Goal: Transaction & Acquisition: Purchase product/service

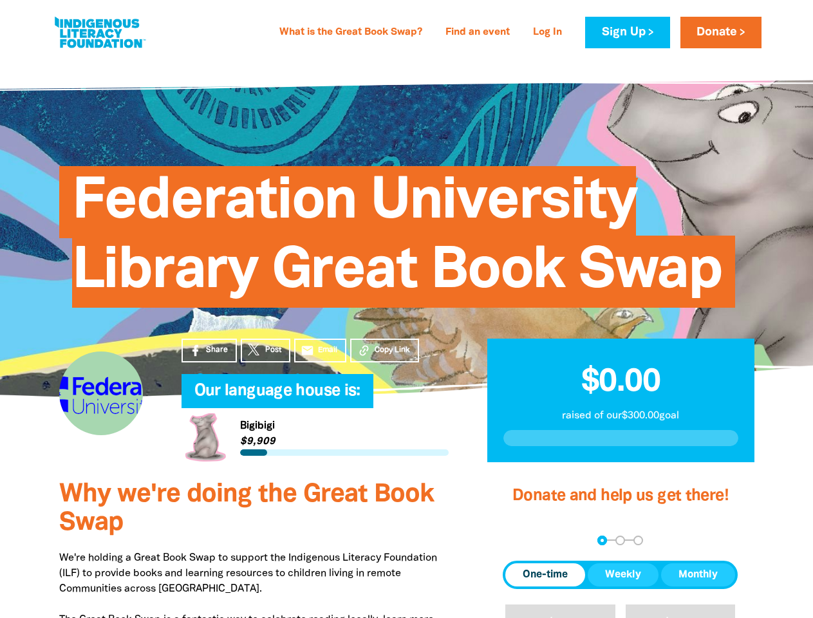
click at [406, 308] on span "Federation University Library Great Book Swap" at bounding box center [397, 242] width 650 height 132
click at [384, 350] on span "Copy Link" at bounding box center [392, 350] width 35 height 12
click at [520, 540] on div "arrow_back Back Step 1 Step 2 Step 3" at bounding box center [620, 541] width 235 height 10
click at [602, 540] on div "Navigate to step 1 of 3 to enter your donation amount" at bounding box center [602, 540] width 3 height 3
click at [545, 575] on span "One-time" at bounding box center [545, 574] width 45 height 15
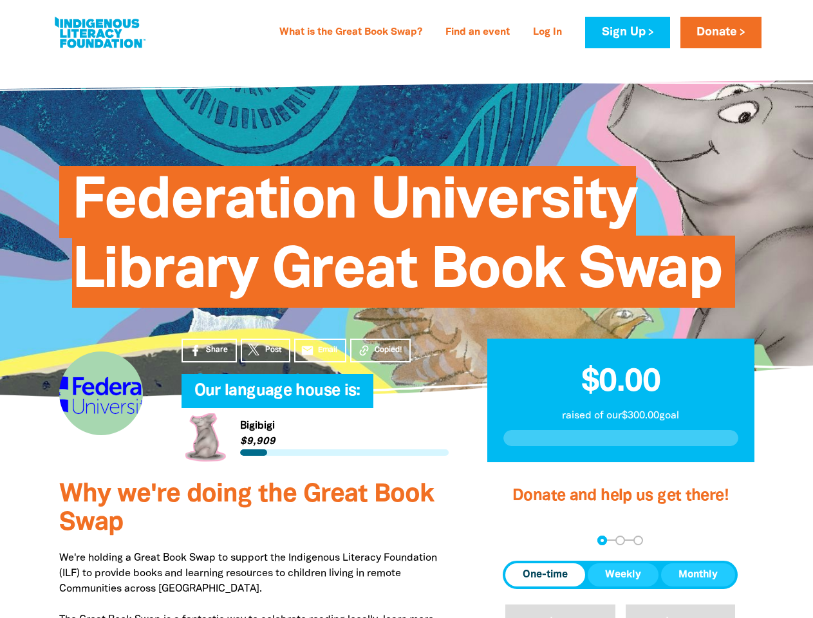
click at [623, 575] on span "Weekly" at bounding box center [623, 574] width 36 height 15
click at [698, 575] on span "Monthly" at bounding box center [698, 574] width 39 height 15
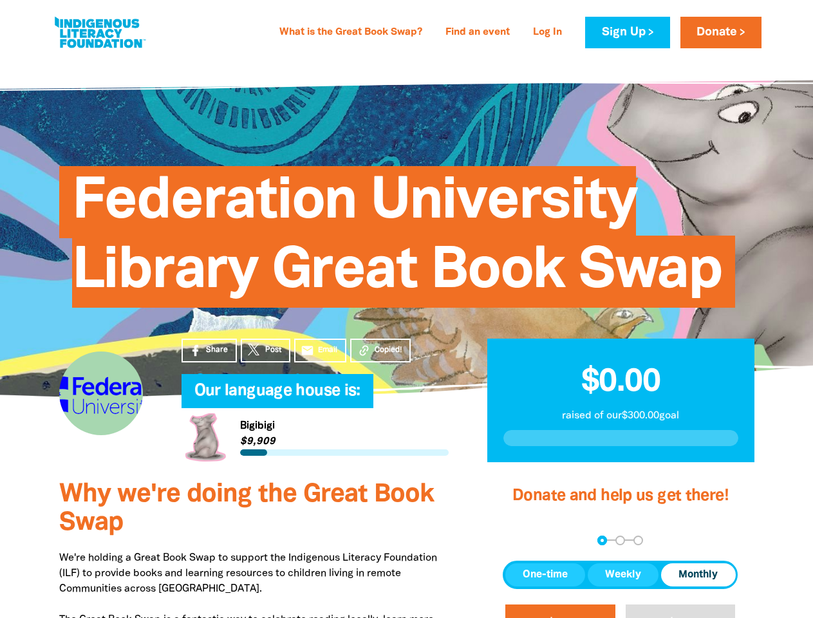
click at [560, 611] on button "$20" at bounding box center [560, 627] width 110 height 44
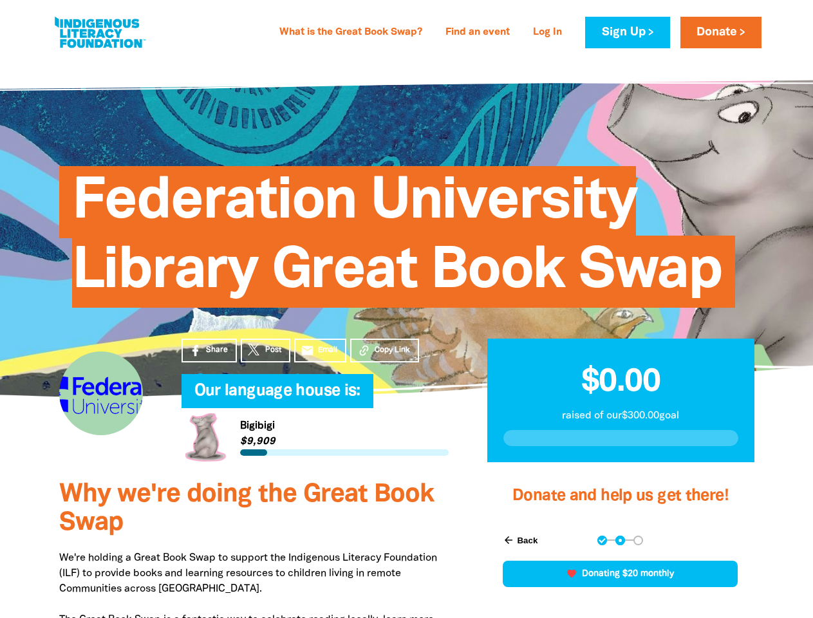
scroll to position [366, 0]
